Goal: Task Accomplishment & Management: Use online tool/utility

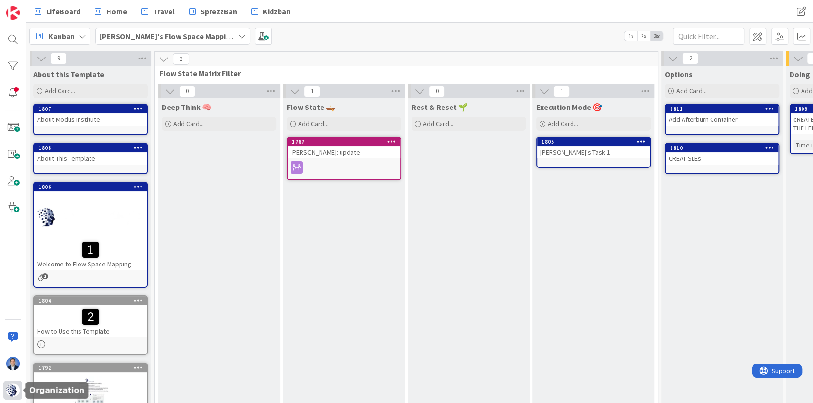
click at [14, 394] on img at bounding box center [12, 390] width 13 height 13
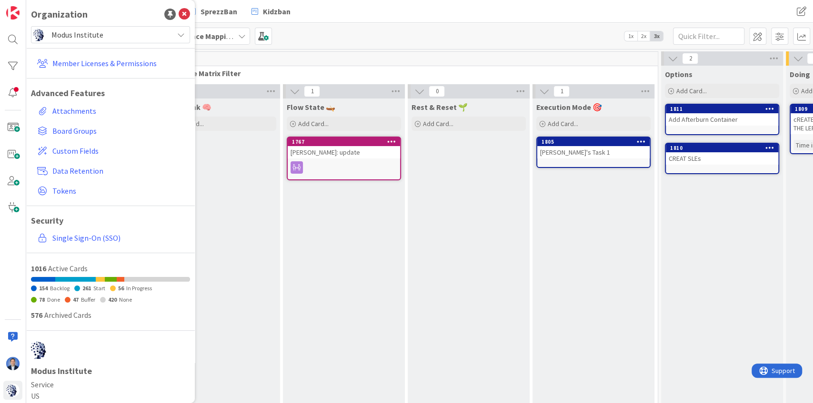
click at [81, 34] on span "Modus Institute" at bounding box center [109, 34] width 117 height 13
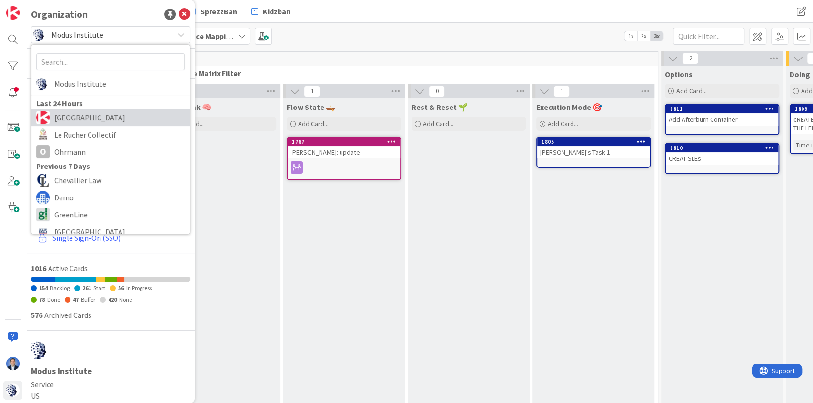
click at [98, 114] on span "[GEOGRAPHIC_DATA]" at bounding box center [119, 117] width 130 height 14
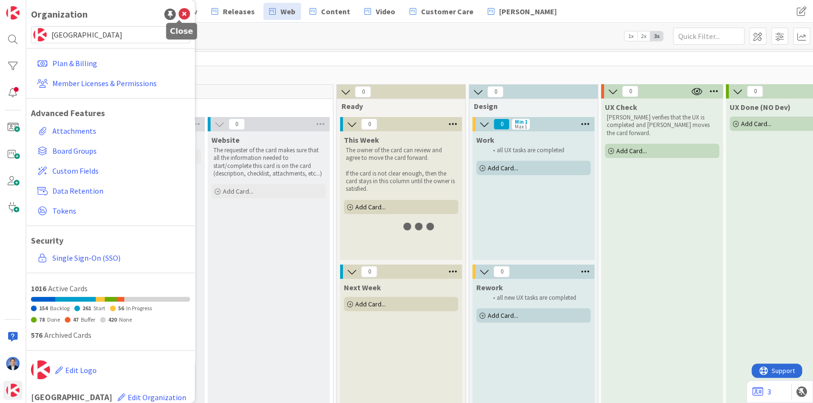
click at [182, 13] on icon at bounding box center [184, 14] width 11 height 11
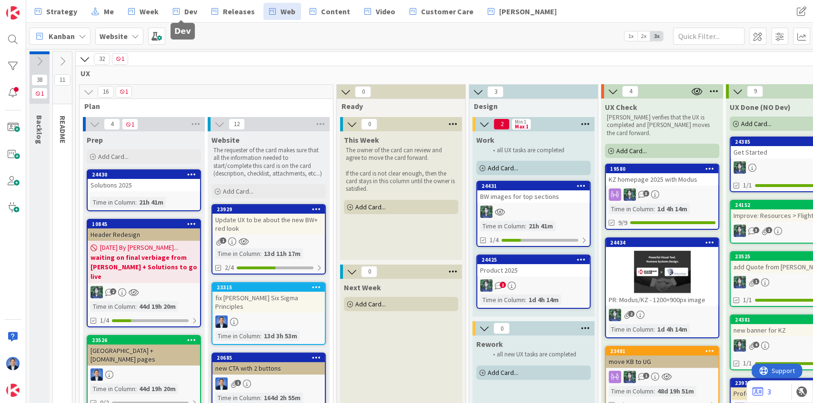
click at [188, 21] on div "Strategy Me Week Dev Releases Web Content Video Customer Care [PERSON_NAME] Str…" at bounding box center [419, 11] width 787 height 23
click at [189, 10] on span "Dev" at bounding box center [190, 11] width 13 height 11
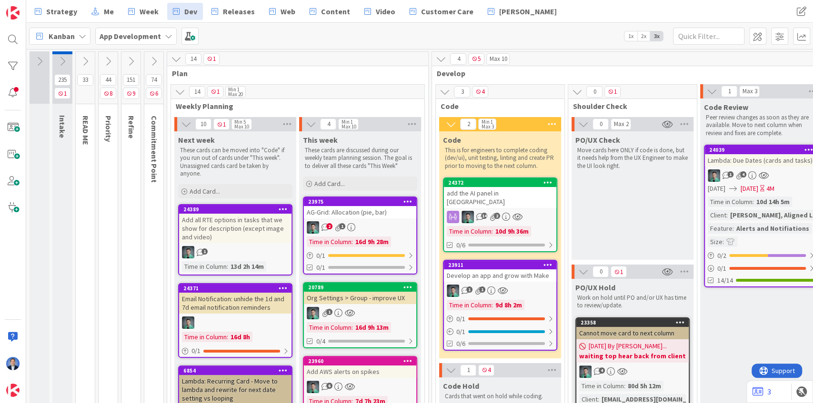
click at [628, 34] on span "1x" at bounding box center [630, 36] width 13 height 10
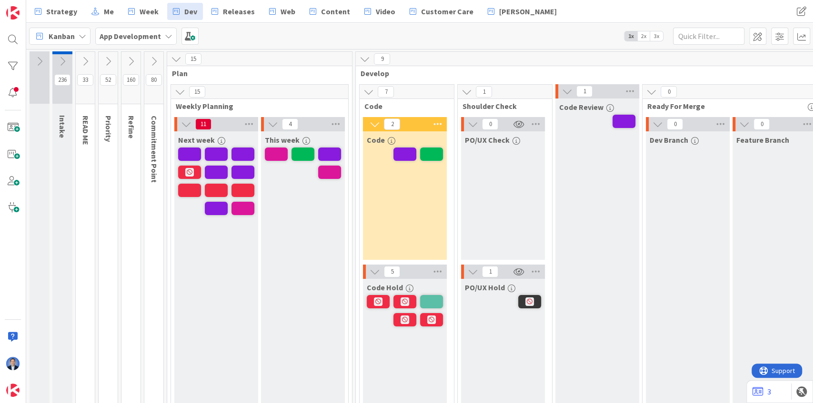
click at [177, 55] on icon at bounding box center [176, 59] width 10 height 10
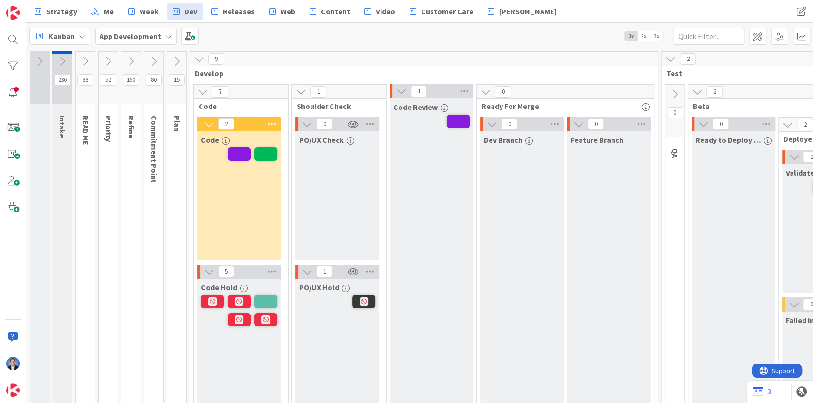
click at [194, 57] on icon at bounding box center [199, 59] width 10 height 10
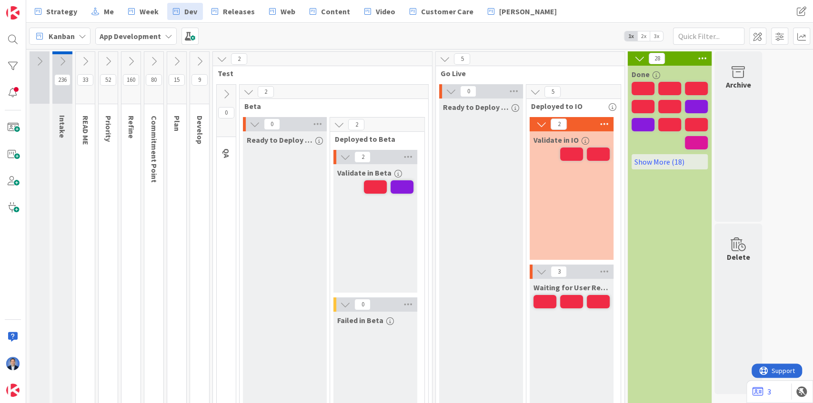
click at [220, 58] on icon at bounding box center [222, 59] width 10 height 10
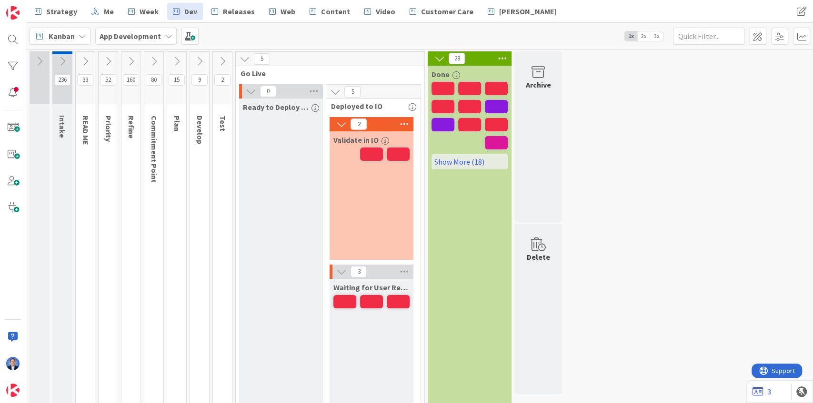
click at [243, 58] on icon at bounding box center [244, 59] width 10 height 10
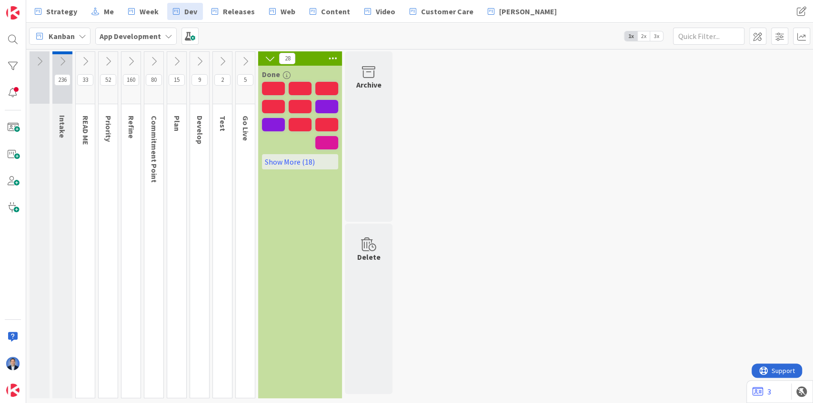
click at [271, 60] on icon at bounding box center [270, 58] width 10 height 10
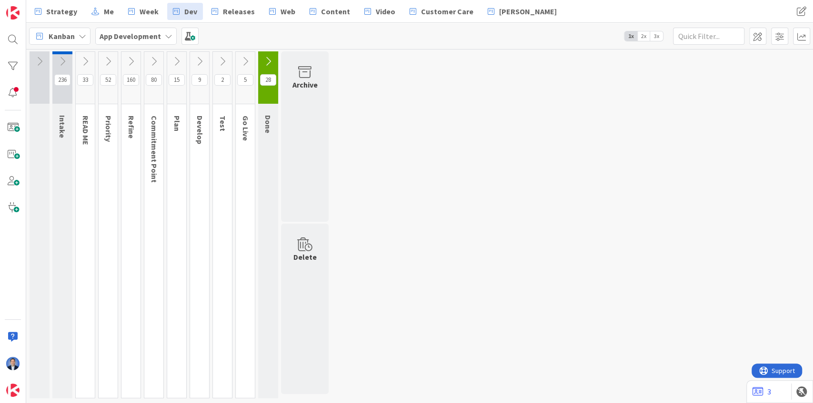
click at [224, 60] on icon at bounding box center [222, 61] width 10 height 10
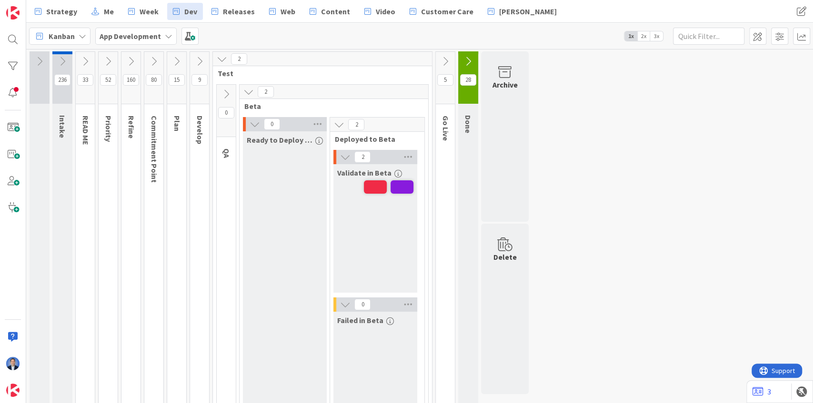
click at [201, 58] on icon at bounding box center [199, 61] width 10 height 10
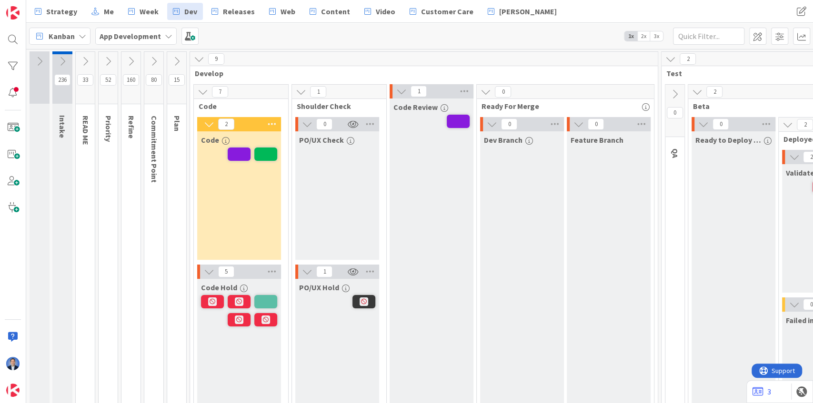
click at [178, 60] on icon at bounding box center [176, 61] width 10 height 10
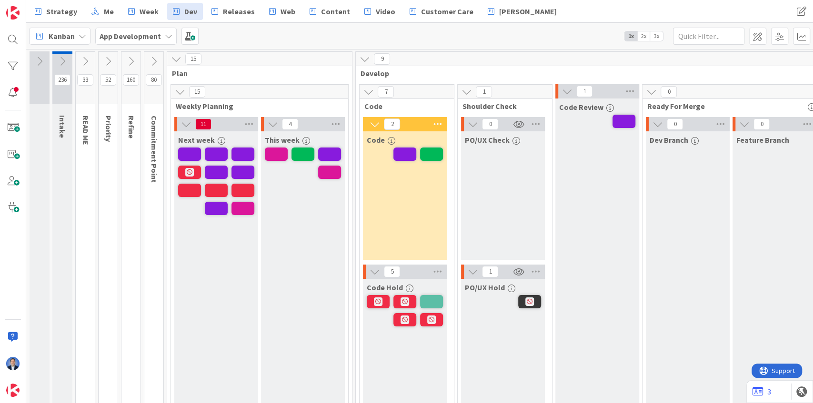
click at [154, 60] on icon at bounding box center [154, 61] width 10 height 10
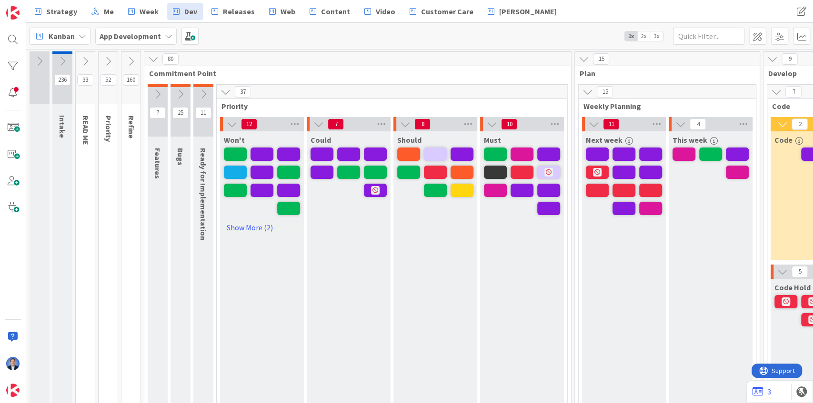
click at [130, 57] on icon at bounding box center [131, 61] width 10 height 10
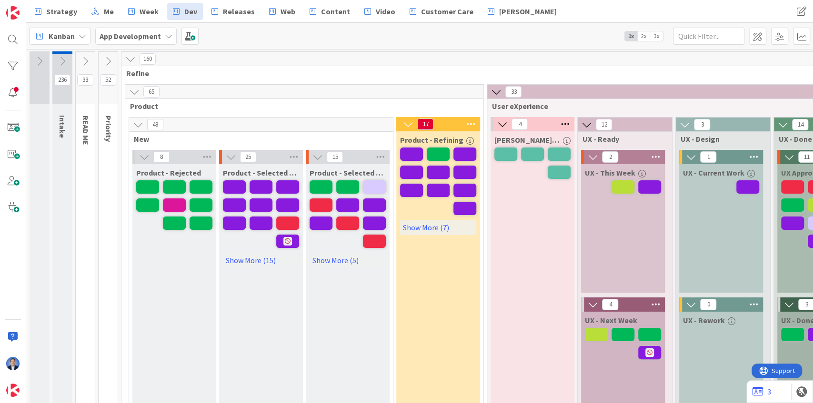
click at [71, 30] on span "Kanban" at bounding box center [62, 35] width 26 height 11
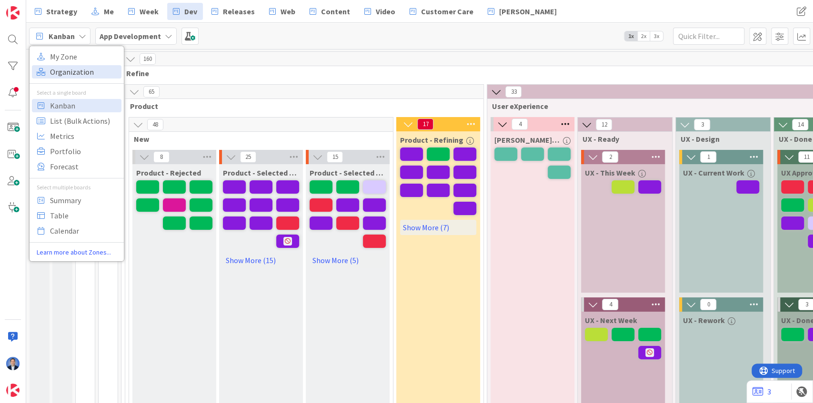
click at [79, 71] on span "Organization" at bounding box center [84, 72] width 69 height 14
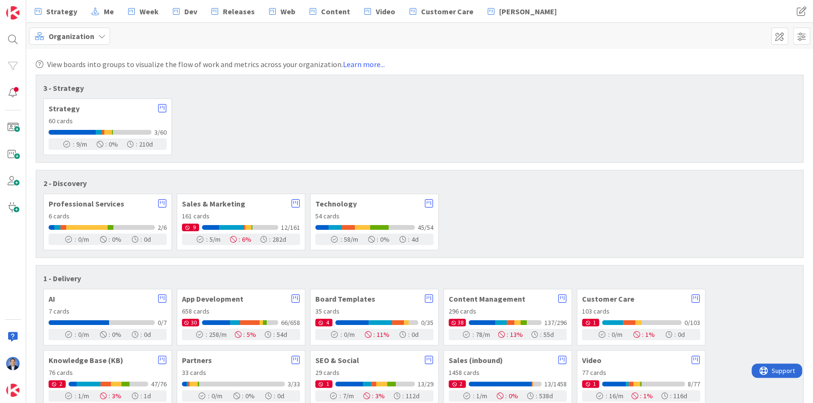
scroll to position [31, 0]
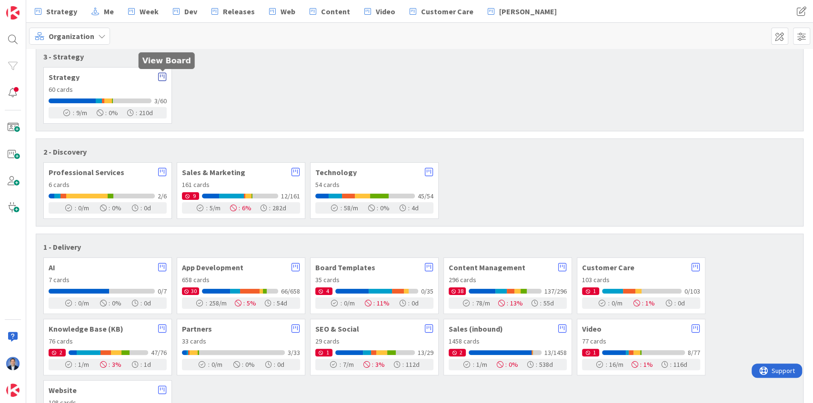
click at [162, 75] on icon at bounding box center [162, 77] width 9 height 10
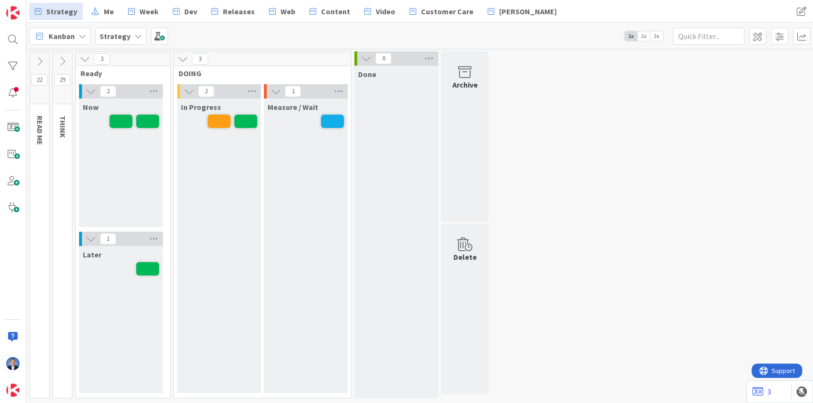
click at [658, 33] on span "3x" at bounding box center [656, 36] width 13 height 10
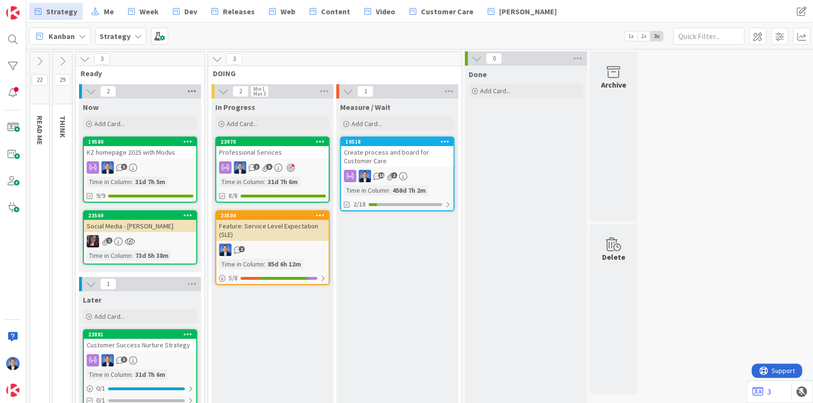
click at [193, 95] on icon at bounding box center [192, 91] width 12 height 14
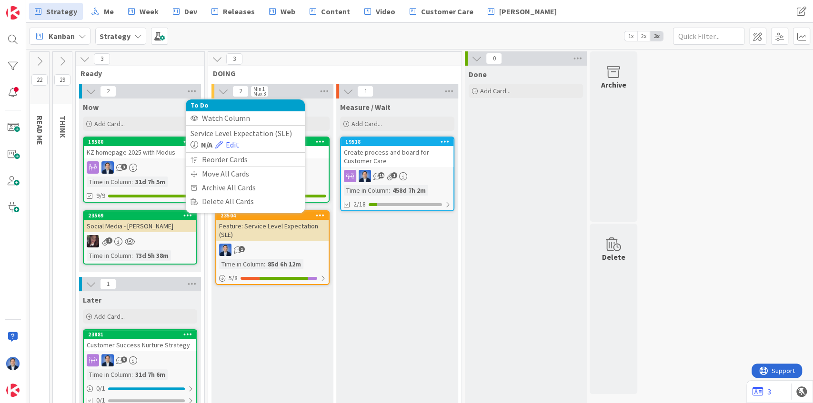
click at [159, 76] on span "Ready" at bounding box center [136, 74] width 112 height 10
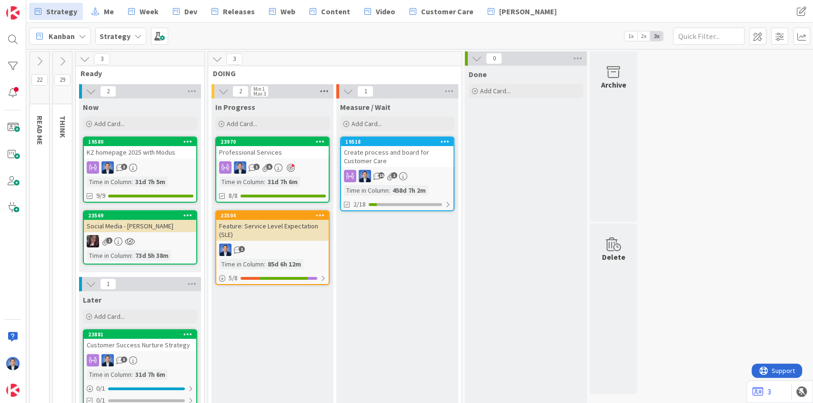
click at [324, 90] on icon at bounding box center [324, 91] width 12 height 14
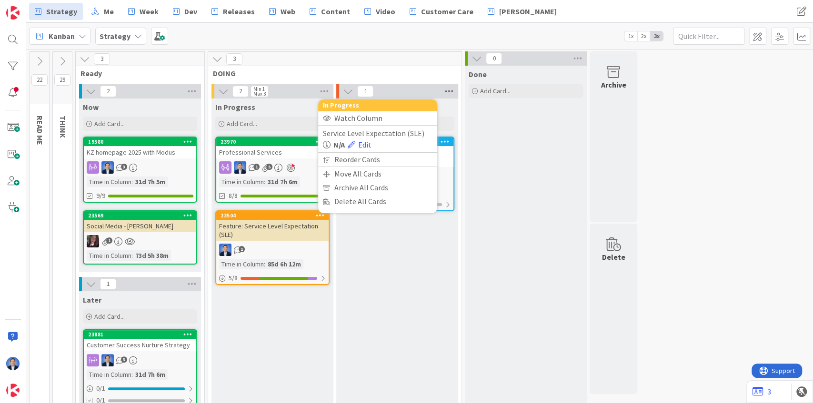
click at [446, 93] on icon at bounding box center [449, 91] width 12 height 14
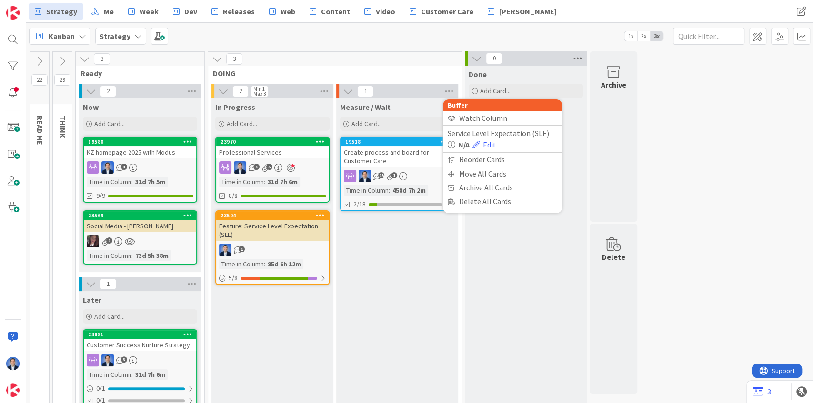
click at [578, 60] on icon at bounding box center [577, 58] width 12 height 14
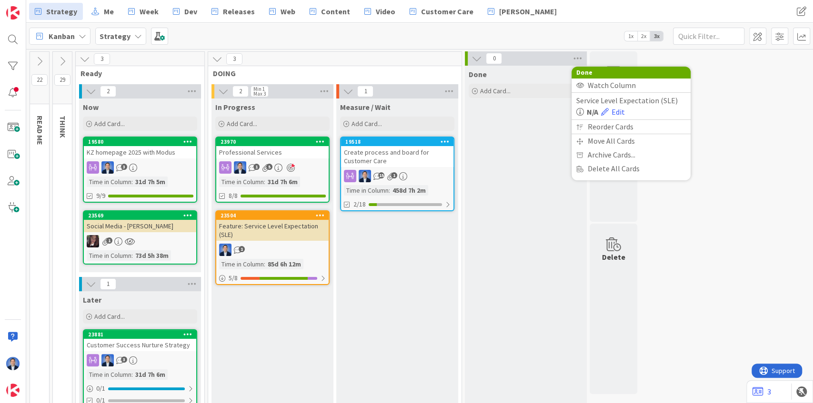
click at [130, 35] on div "Strategy" at bounding box center [120, 36] width 51 height 17
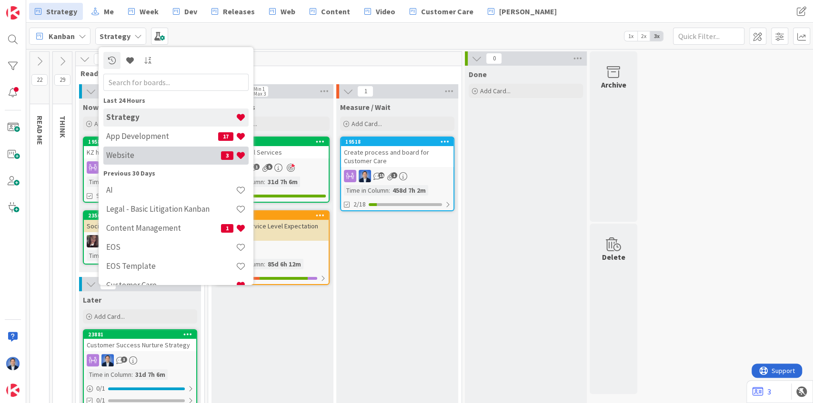
click at [124, 157] on h4 "Website" at bounding box center [163, 155] width 115 height 10
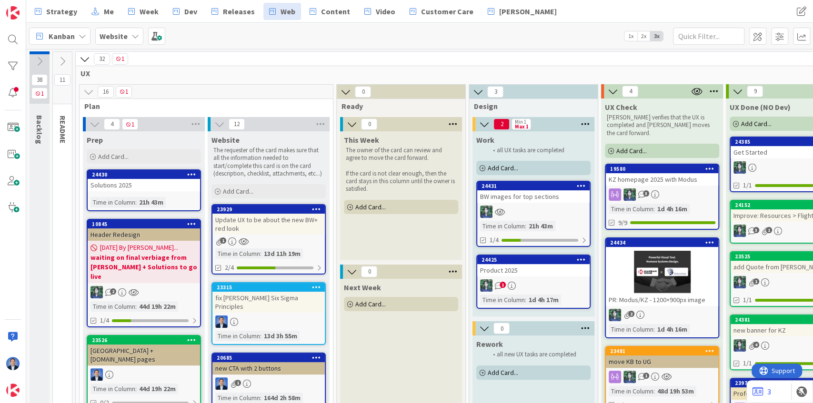
click at [86, 61] on icon at bounding box center [85, 59] width 10 height 10
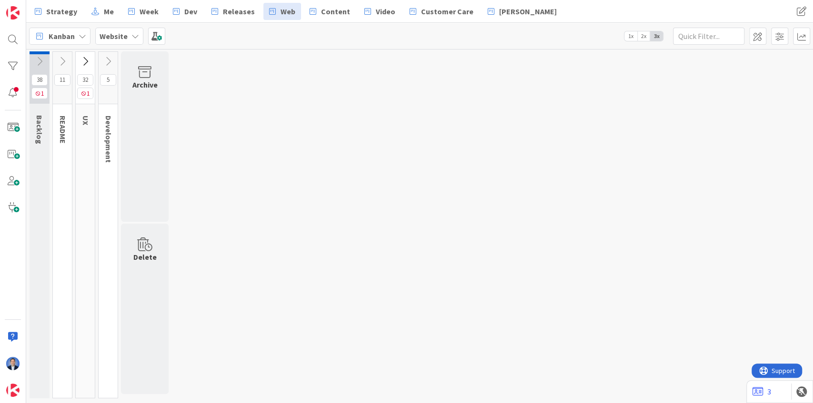
click at [107, 62] on icon at bounding box center [108, 61] width 10 height 10
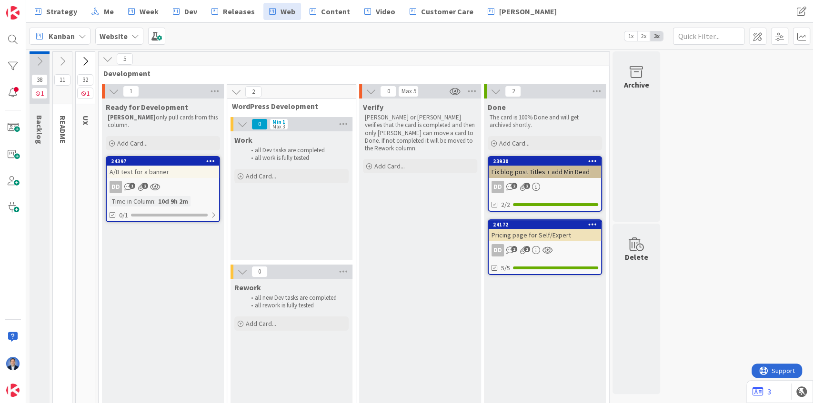
click at [84, 63] on icon at bounding box center [85, 61] width 10 height 10
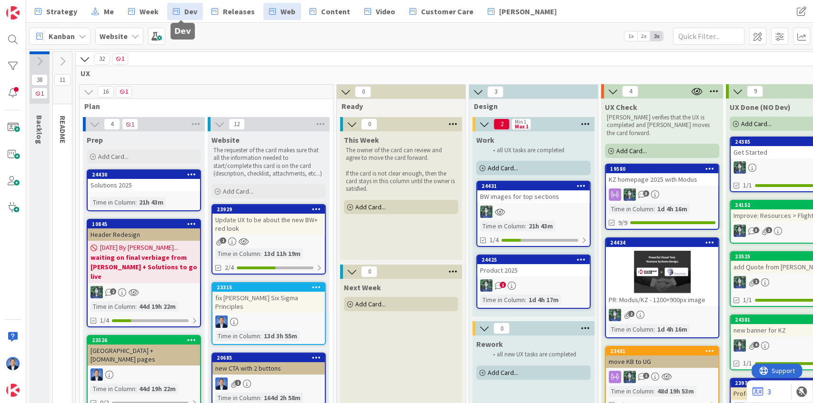
click at [184, 13] on span "Dev" at bounding box center [190, 11] width 13 height 11
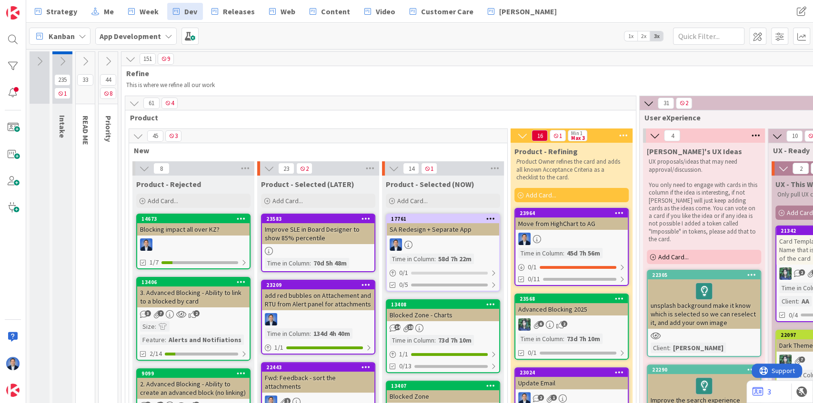
click at [130, 58] on icon at bounding box center [130, 59] width 10 height 10
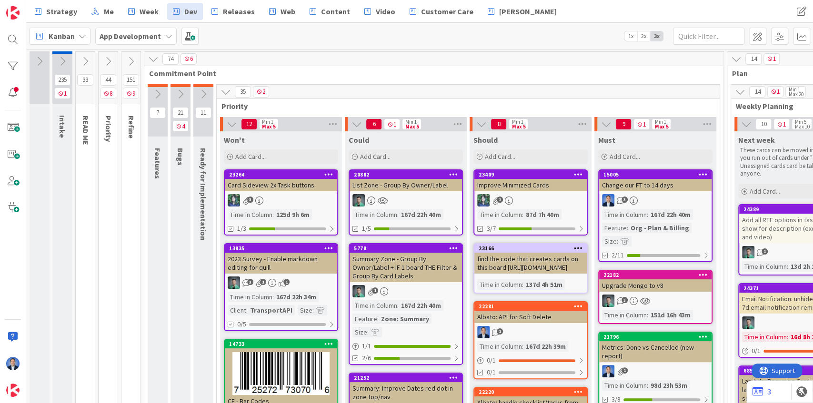
click at [157, 57] on icon at bounding box center [153, 59] width 10 height 10
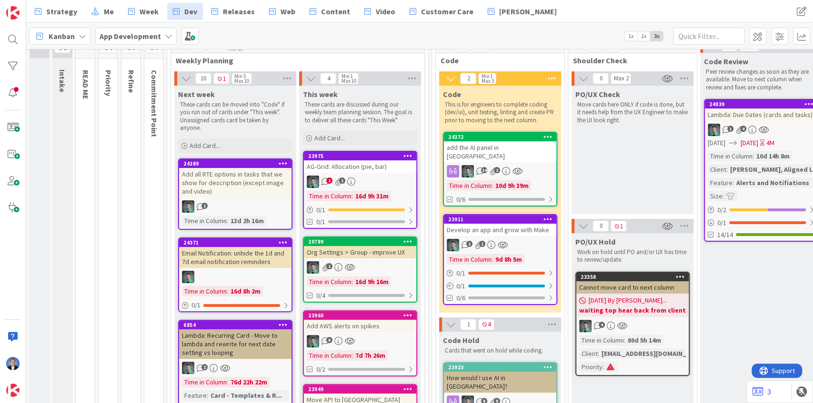
scroll to position [63, 0]
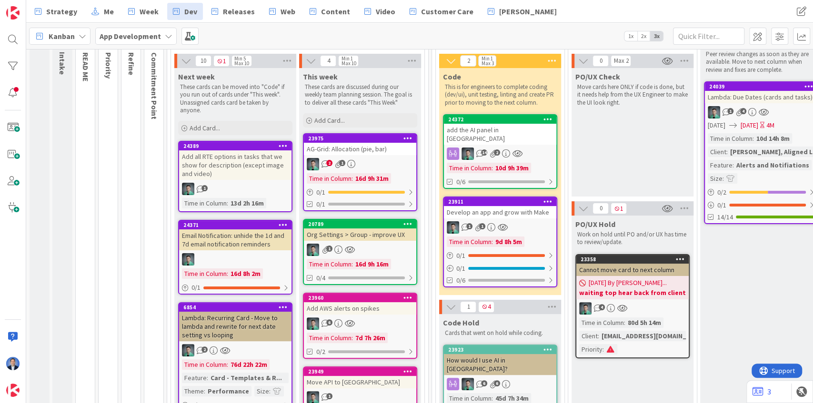
click at [495, 206] on div "Develop an app and grow with Make" at bounding box center [500, 212] width 112 height 12
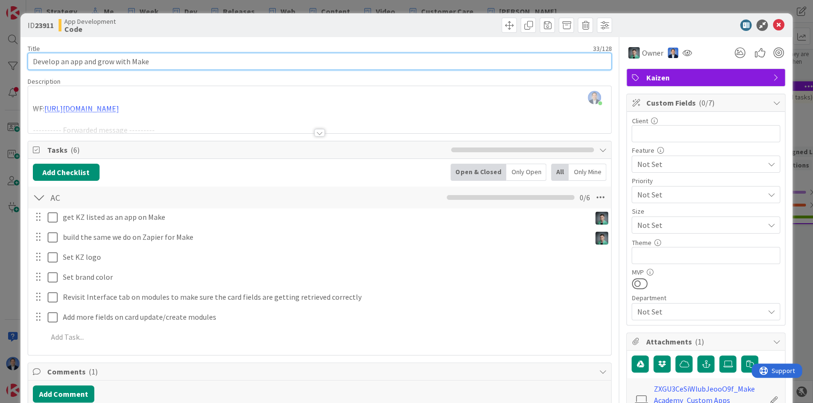
click at [135, 62] on input "Develop an app and grow with Make" at bounding box center [320, 61] width 584 height 17
click at [174, 65] on input "Develop an app and grow with Make" at bounding box center [320, 61] width 584 height 17
click at [65, 60] on input "Develop an app and grow with Make" at bounding box center [320, 61] width 584 height 17
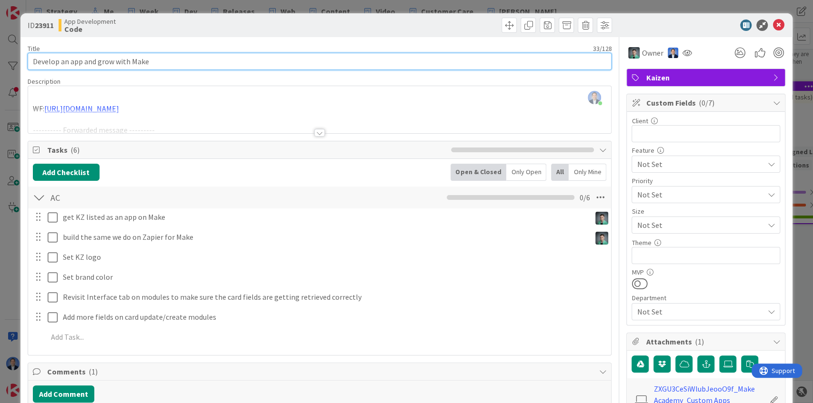
click at [65, 60] on input "Develop an app and grow with Make" at bounding box center [320, 61] width 584 height 17
drag, startPoint x: 65, startPoint y: 60, endPoint x: 114, endPoint y: 58, distance: 49.1
click at [114, 58] on input "Develop an app and grow with Make" at bounding box center [320, 61] width 584 height 17
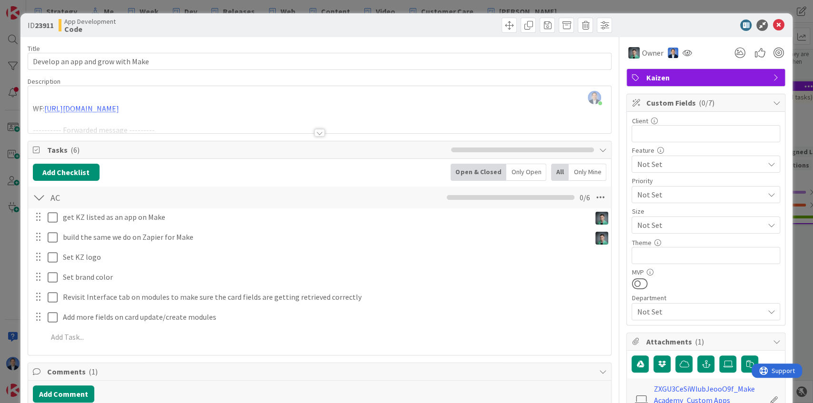
click at [114, 90] on div "[PERSON_NAME] just joined WF: [URL][DOMAIN_NAME] ---------- Forwarded message -…" at bounding box center [319, 109] width 583 height 47
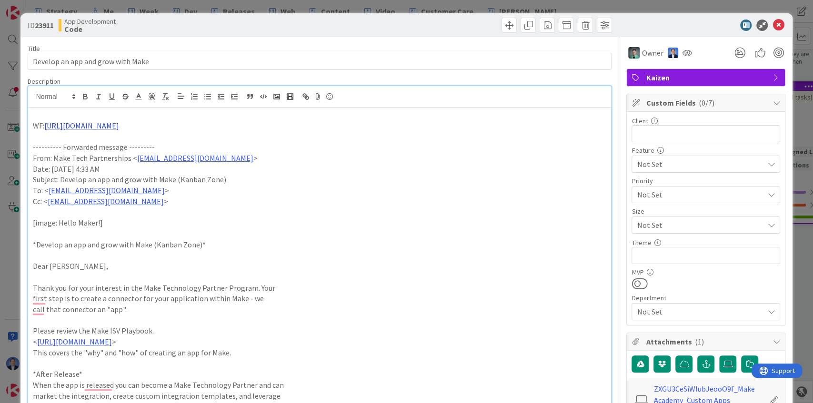
click at [119, 126] on link "[URL][DOMAIN_NAME]" at bounding box center [81, 126] width 75 height 10
click at [258, 140] on link "[URL][DOMAIN_NAME]" at bounding box center [272, 144] width 65 height 12
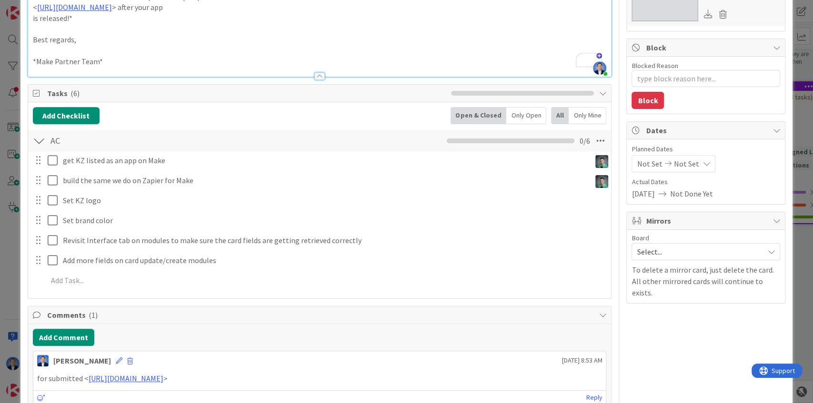
scroll to position [444, 0]
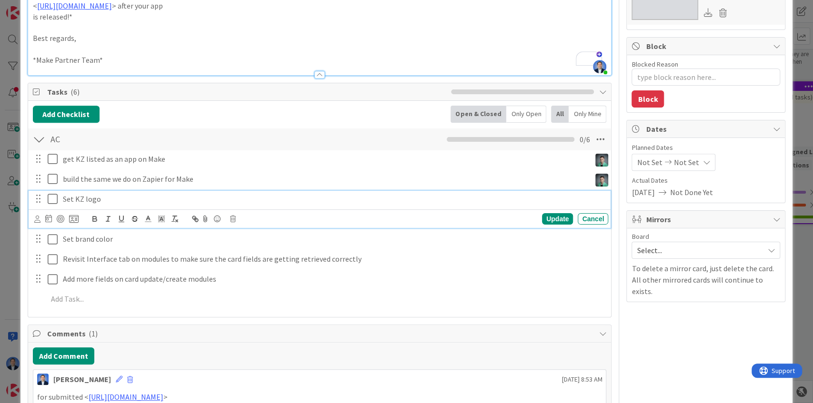
click at [54, 199] on icon at bounding box center [55, 198] width 14 height 11
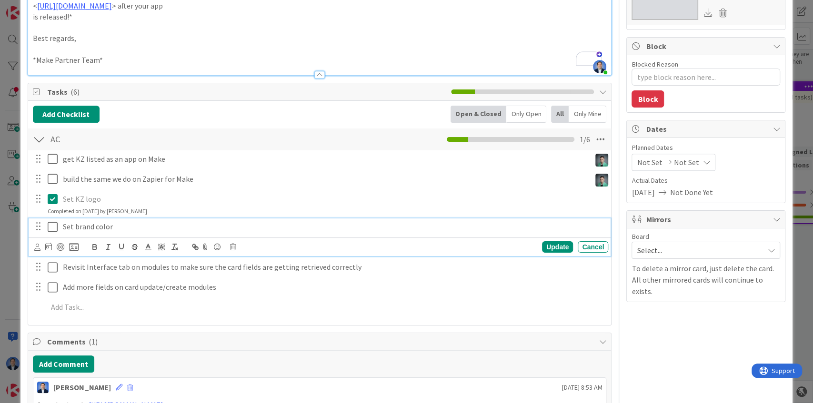
click at [56, 227] on icon at bounding box center [55, 226] width 14 height 11
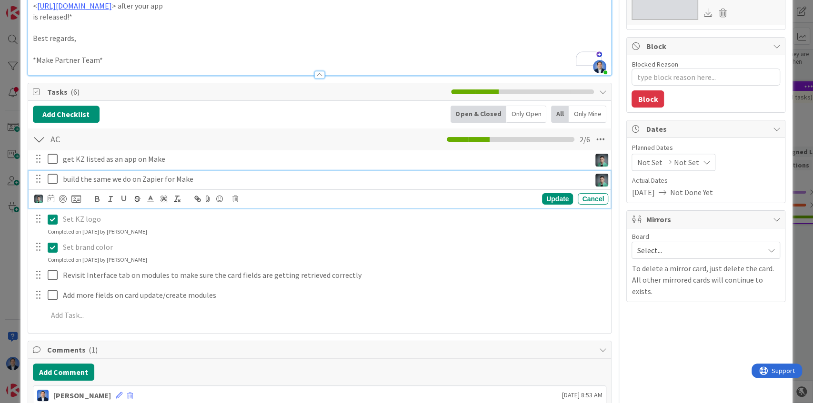
click at [51, 179] on icon at bounding box center [55, 178] width 14 height 11
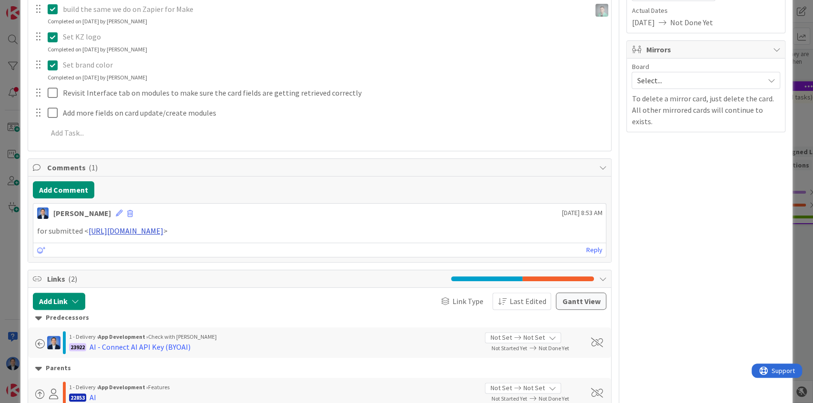
scroll to position [635, 0]
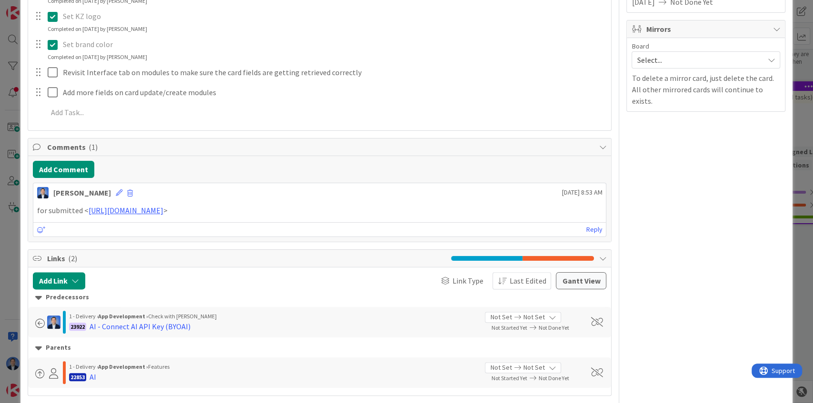
drag, startPoint x: 171, startPoint y: 150, endPoint x: 172, endPoint y: 155, distance: 5.3
click at [171, 150] on span "Comments ( 1 )" at bounding box center [320, 146] width 547 height 11
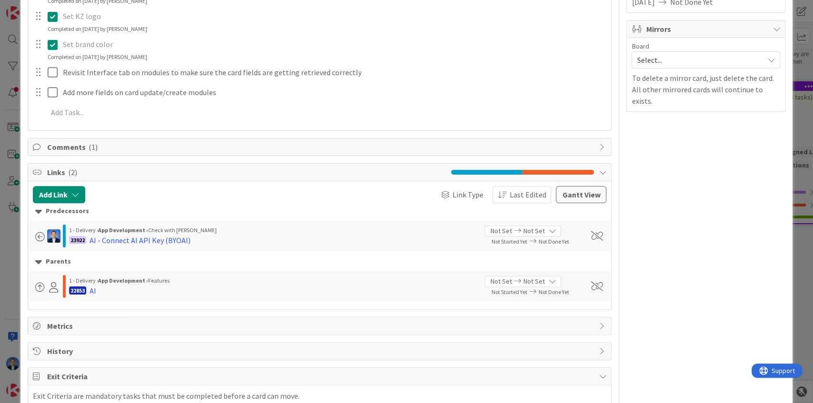
click at [182, 169] on span "Links ( 2 )" at bounding box center [246, 172] width 399 height 11
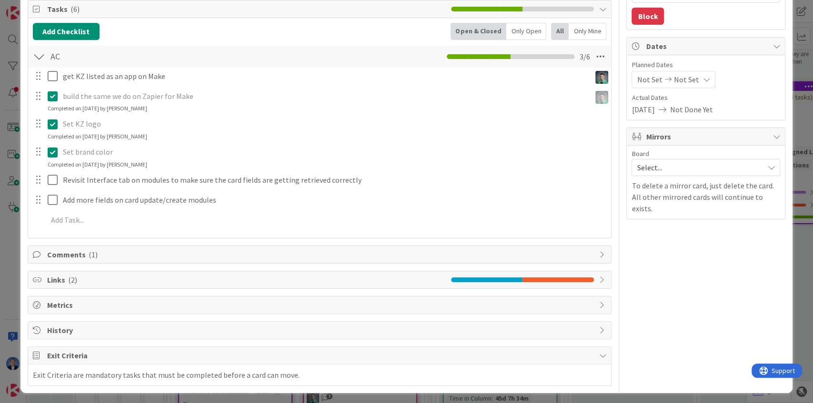
click at [233, 355] on span "Exit Criteria" at bounding box center [320, 355] width 547 height 11
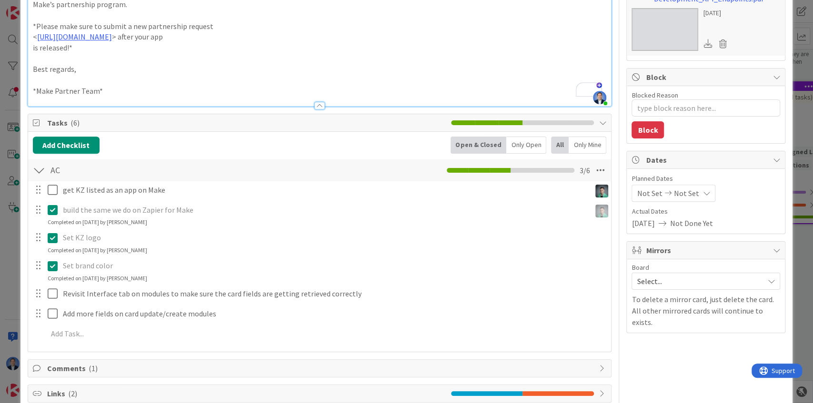
scroll to position [347, 0]
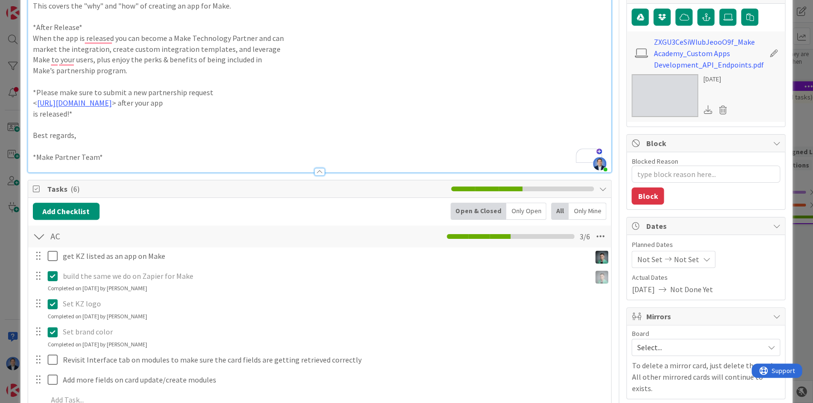
click at [223, 188] on span "Tasks ( 6 )" at bounding box center [246, 188] width 399 height 11
type textarea "x"
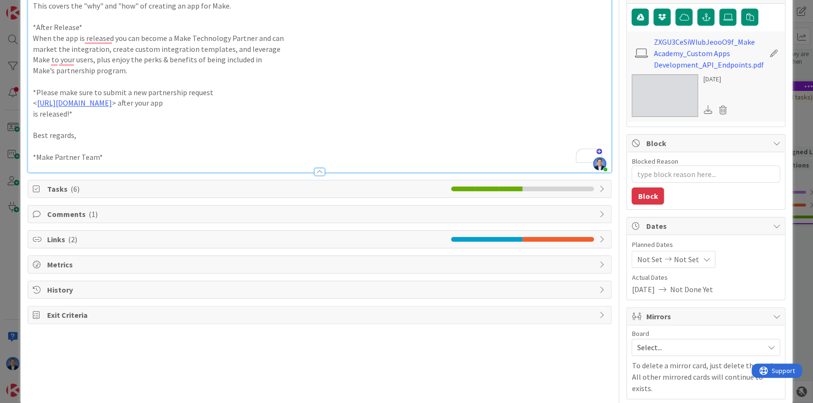
click at [319, 169] on div at bounding box center [319, 172] width 10 height 8
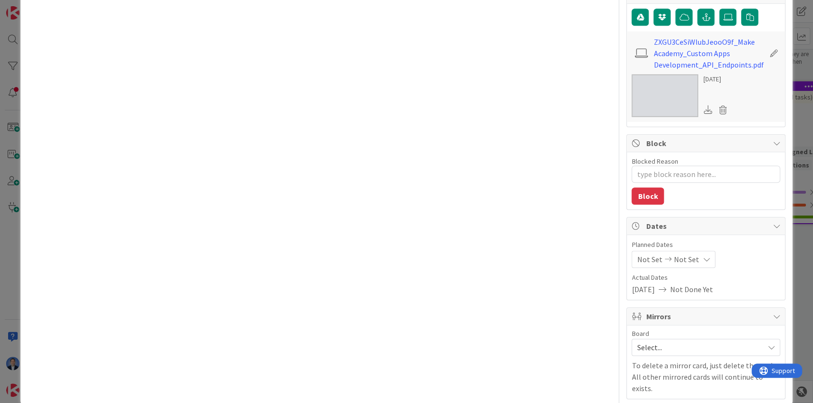
click at [690, 141] on span "Block" at bounding box center [707, 143] width 122 height 11
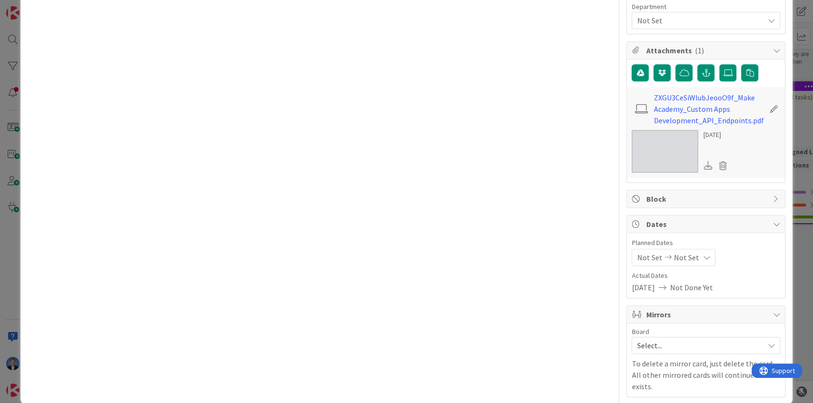
click at [674, 221] on span "Dates" at bounding box center [707, 224] width 122 height 11
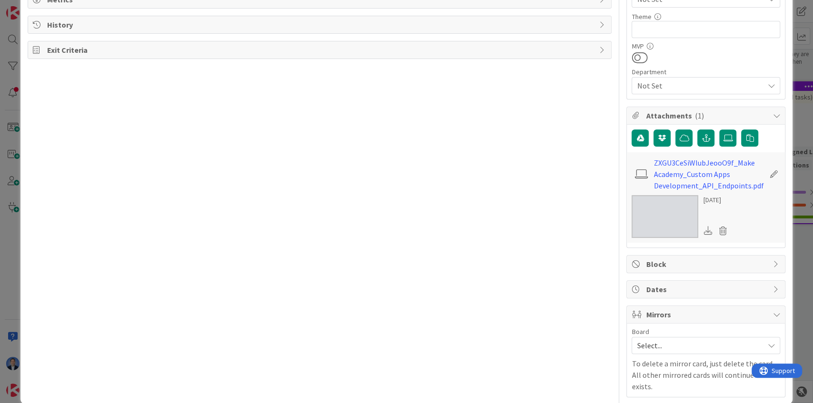
click at [678, 311] on span "Mirrors" at bounding box center [707, 314] width 122 height 11
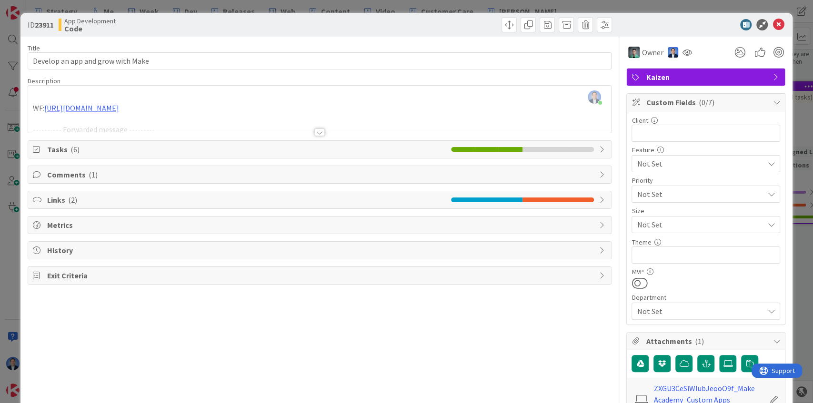
scroll to position [0, 0]
click at [656, 123] on div "Client 0 / 32" at bounding box center [705, 121] width 149 height 9
click at [698, 103] on span "( 0/7 )" at bounding box center [706, 103] width 16 height 10
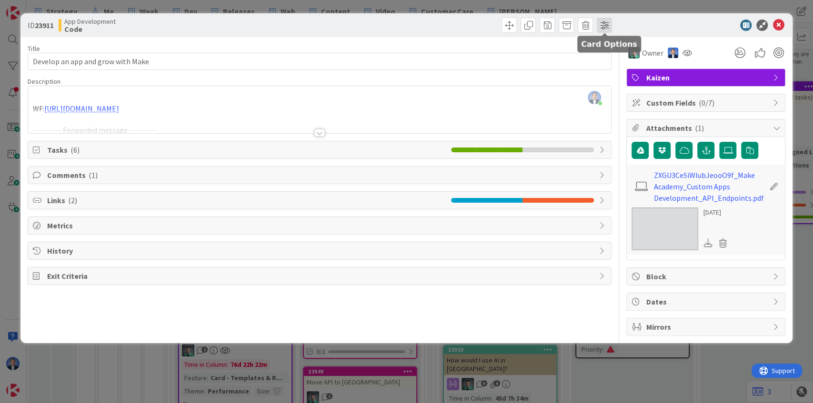
click at [603, 28] on span at bounding box center [604, 25] width 15 height 15
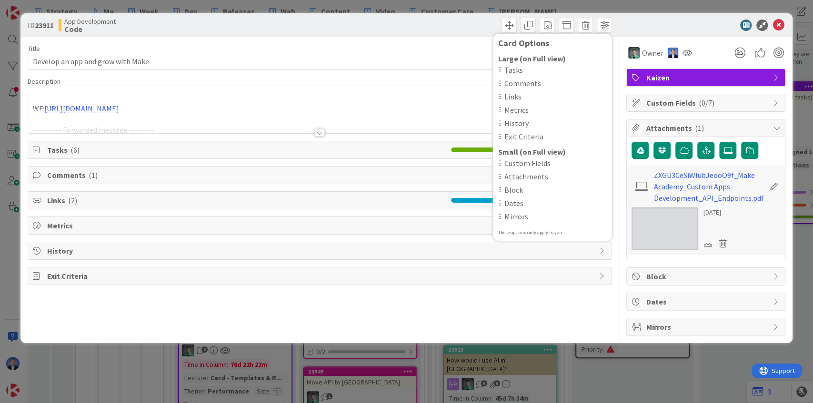
click at [540, 307] on div "Title 33 / 128 Develop an app and grow with Make Description [PERSON_NAME] join…" at bounding box center [320, 186] width 584 height 299
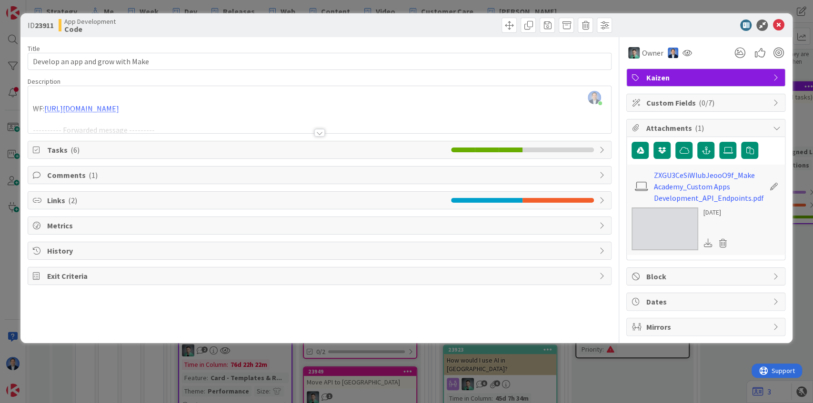
click at [70, 177] on span "Comments ( 1 )" at bounding box center [320, 174] width 547 height 11
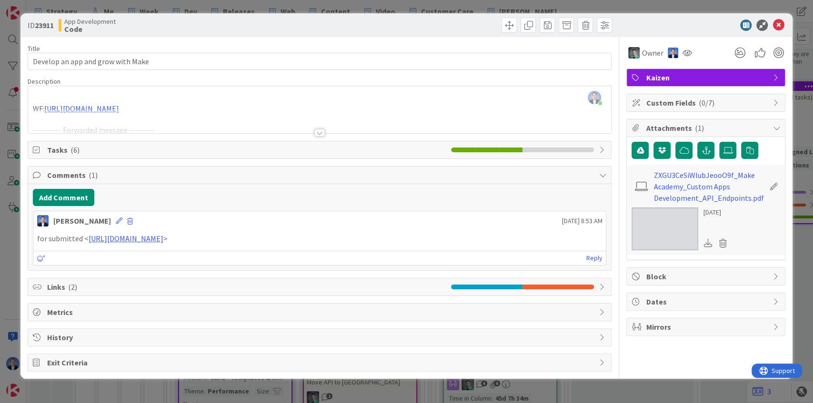
click at [583, 252] on div "Reply" at bounding box center [319, 258] width 573 height 14
click at [591, 256] on link "Reply" at bounding box center [594, 258] width 16 height 12
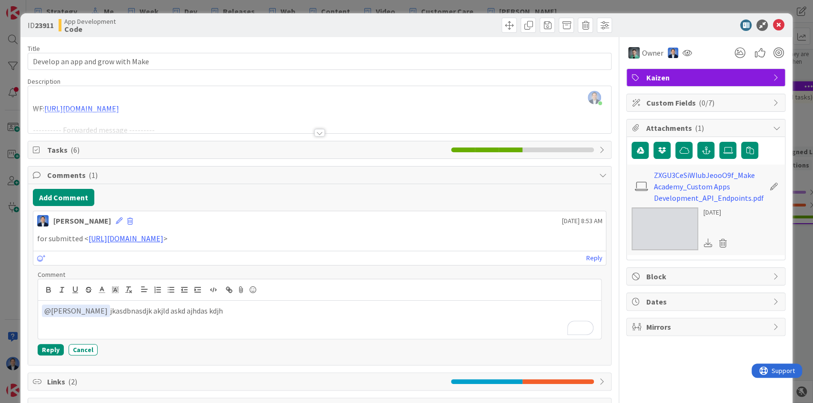
click at [210, 307] on p "﻿ @ [PERSON_NAME] R ﻿ jkasdbnasdjk akjld askd ajhdas kdjh" at bounding box center [320, 311] width 556 height 13
drag, startPoint x: 80, startPoint y: 350, endPoint x: 93, endPoint y: 339, distance: 17.9
click at [80, 350] on button "Cancel" at bounding box center [83, 349] width 29 height 11
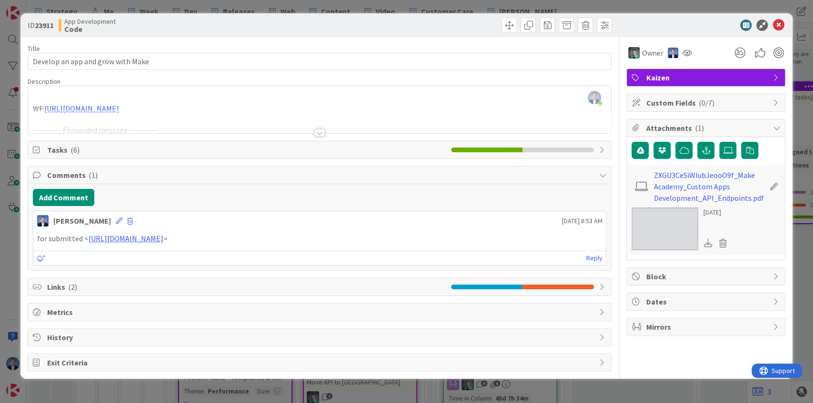
click at [115, 149] on span "Tasks ( 6 )" at bounding box center [246, 149] width 399 height 11
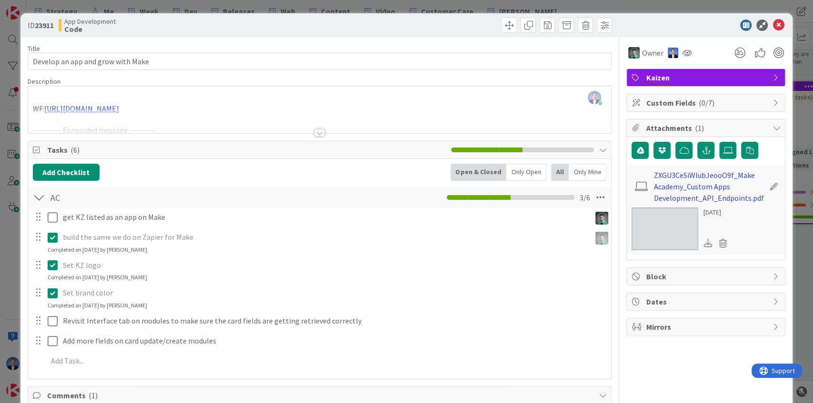
click at [676, 183] on link "ZXGU3CeSiWlubJeooO9f_Make Academy_Custom Apps Development_API_Endpoints.pdf" at bounding box center [709, 186] width 110 height 34
click at [772, 26] on icon at bounding box center [777, 25] width 11 height 11
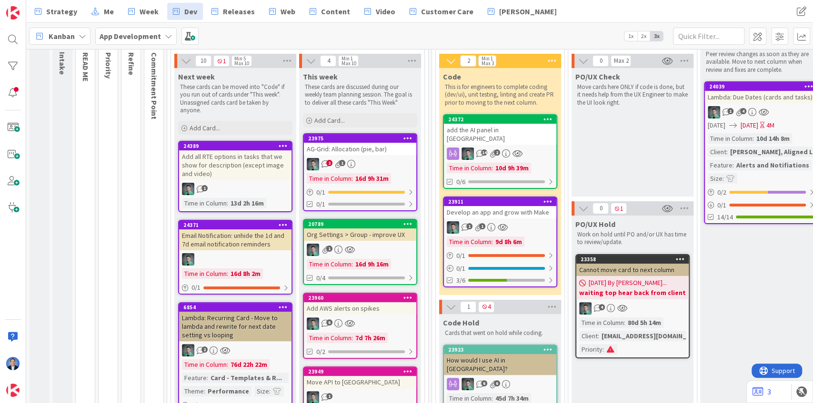
click at [120, 35] on b "App Development" at bounding box center [130, 36] width 61 height 10
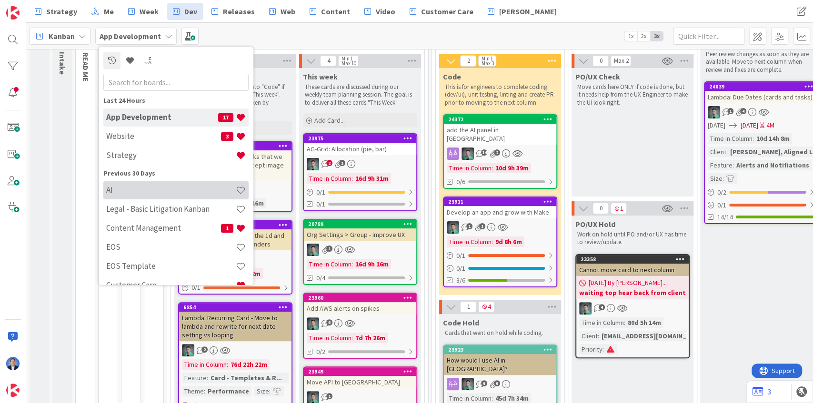
click at [112, 194] on h4 "AI" at bounding box center [171, 190] width 130 height 10
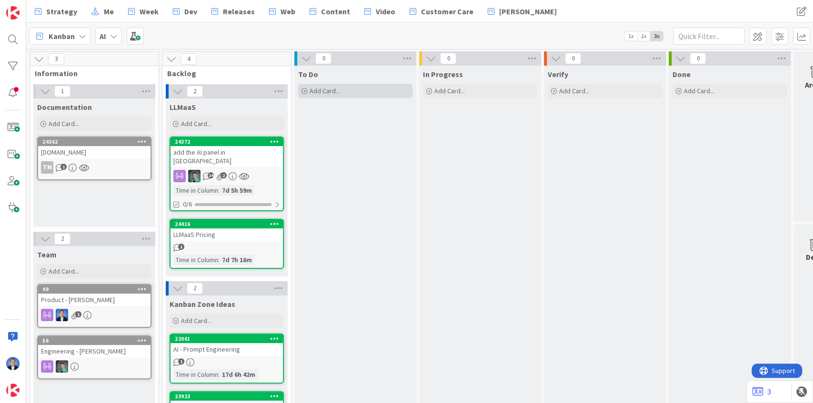
click at [326, 93] on span "Add Card..." at bounding box center [324, 91] width 30 height 9
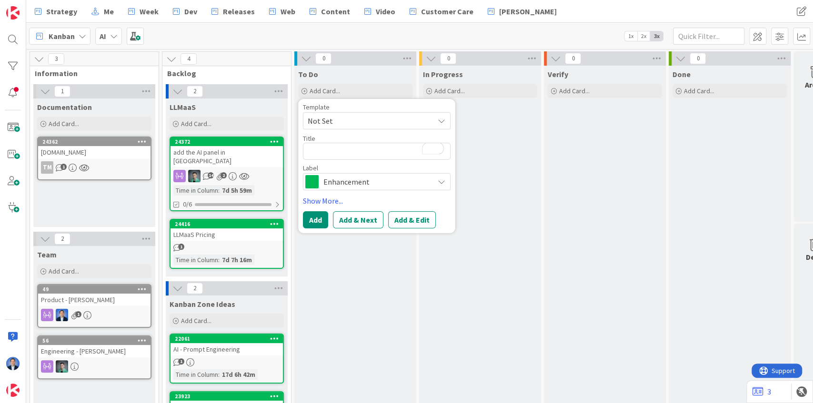
click at [335, 289] on div "To Do Add Card... Template Not Set Title 0 / 128 Label Enhancement Show More...…" at bounding box center [355, 285] width 122 height 438
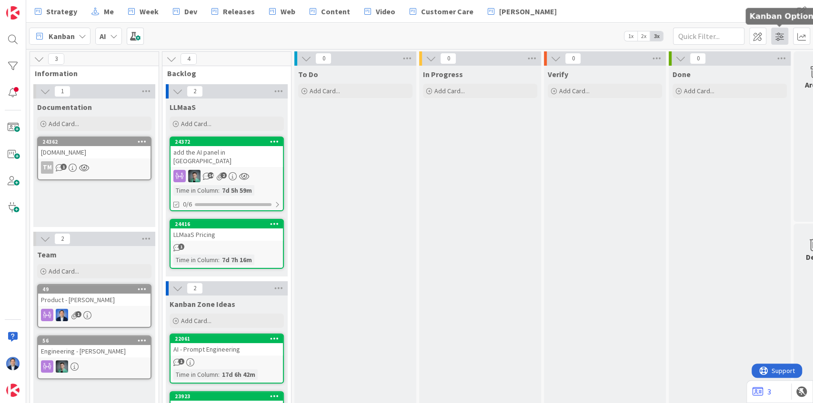
click at [778, 38] on span at bounding box center [779, 36] width 17 height 17
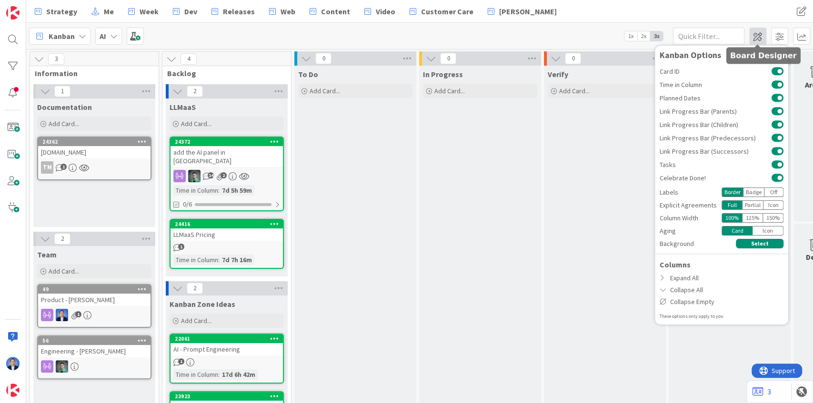
click at [756, 38] on span at bounding box center [757, 36] width 17 height 17
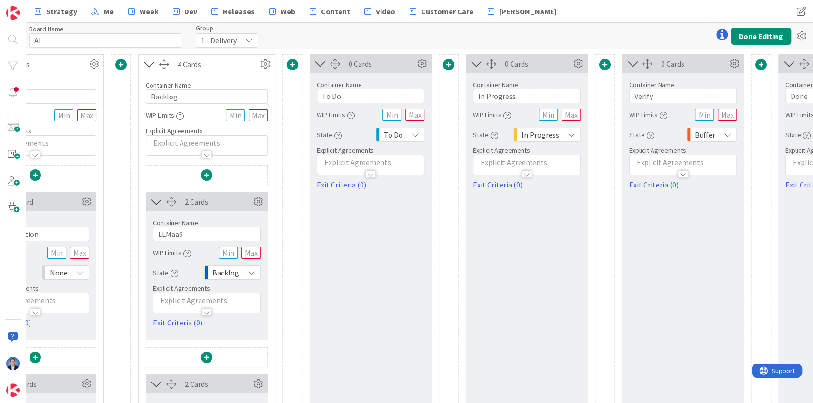
scroll to position [0, 214]
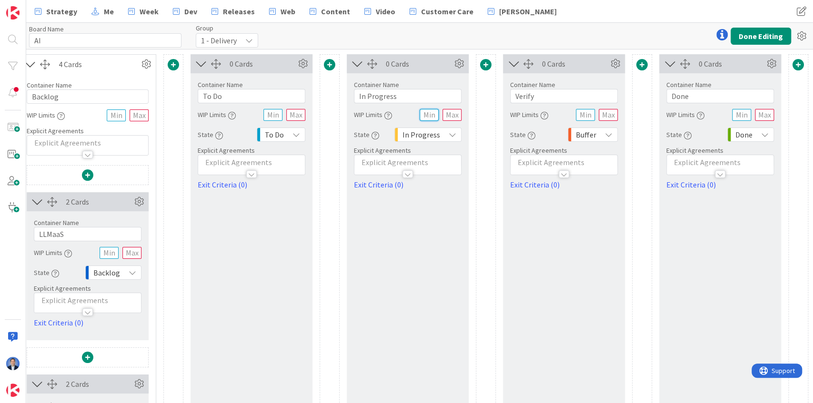
click at [425, 115] on input "text" at bounding box center [428, 115] width 19 height 12
type input "1"
click at [449, 112] on input "text" at bounding box center [451, 115] width 19 height 12
type input "2"
click at [771, 38] on button "Done Editing" at bounding box center [760, 36] width 60 height 17
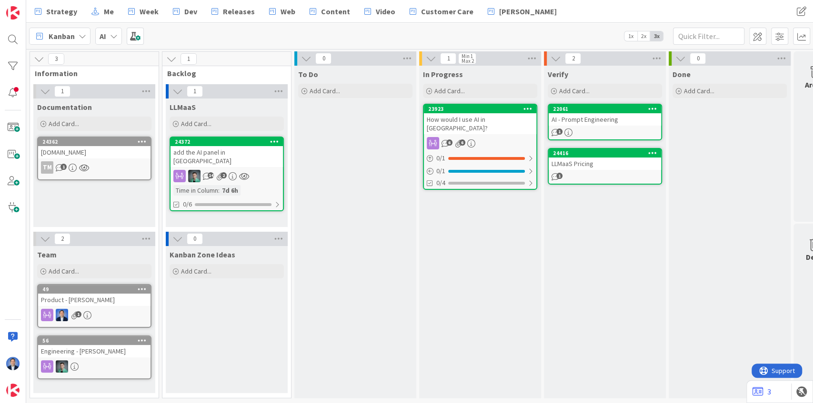
click at [438, 77] on span "In Progress" at bounding box center [443, 75] width 40 height 10
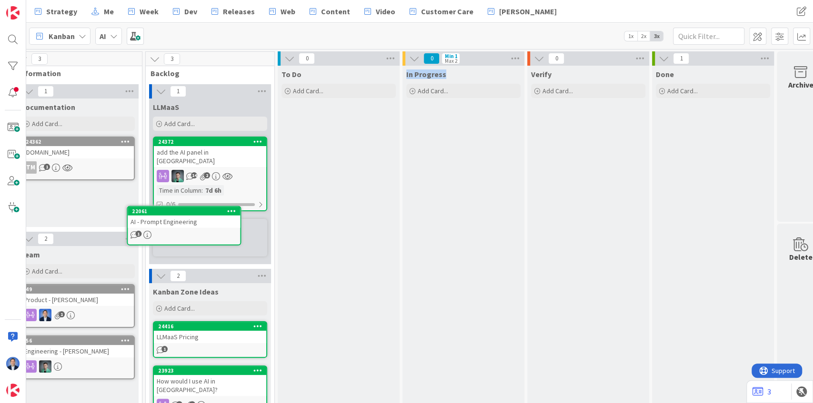
scroll to position [0, 13]
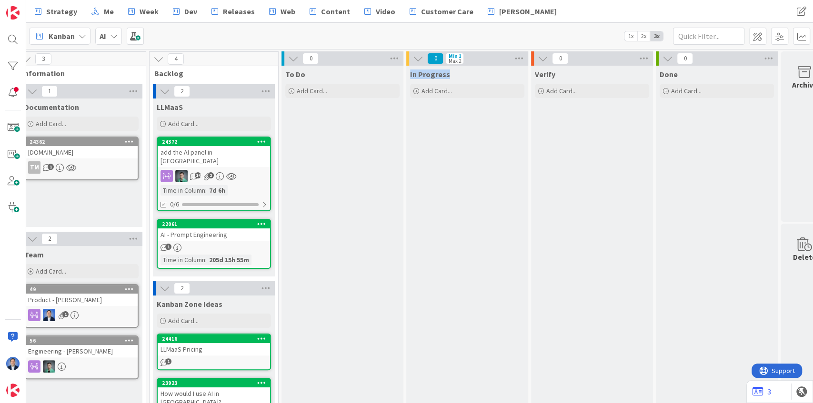
click at [226, 234] on link "22061 AI - Prompt Engineering 1 Time in Column : 205d 15h 55m" at bounding box center [214, 244] width 114 height 50
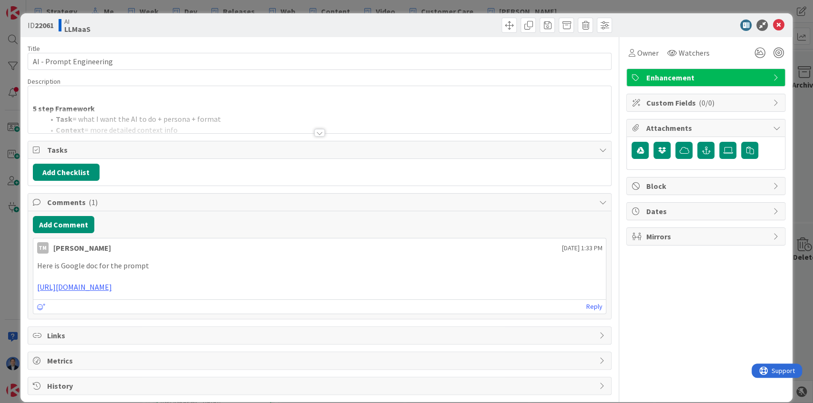
click at [210, 109] on div at bounding box center [319, 121] width 583 height 24
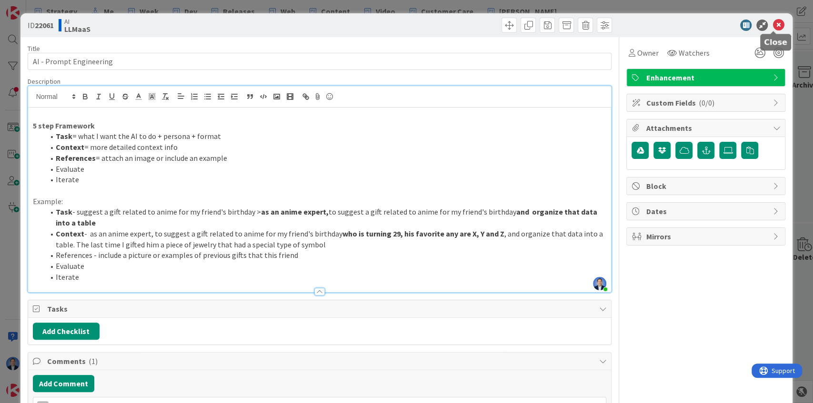
click at [777, 24] on icon at bounding box center [777, 25] width 11 height 11
